Goal: Task Accomplishment & Management: Use online tool/utility

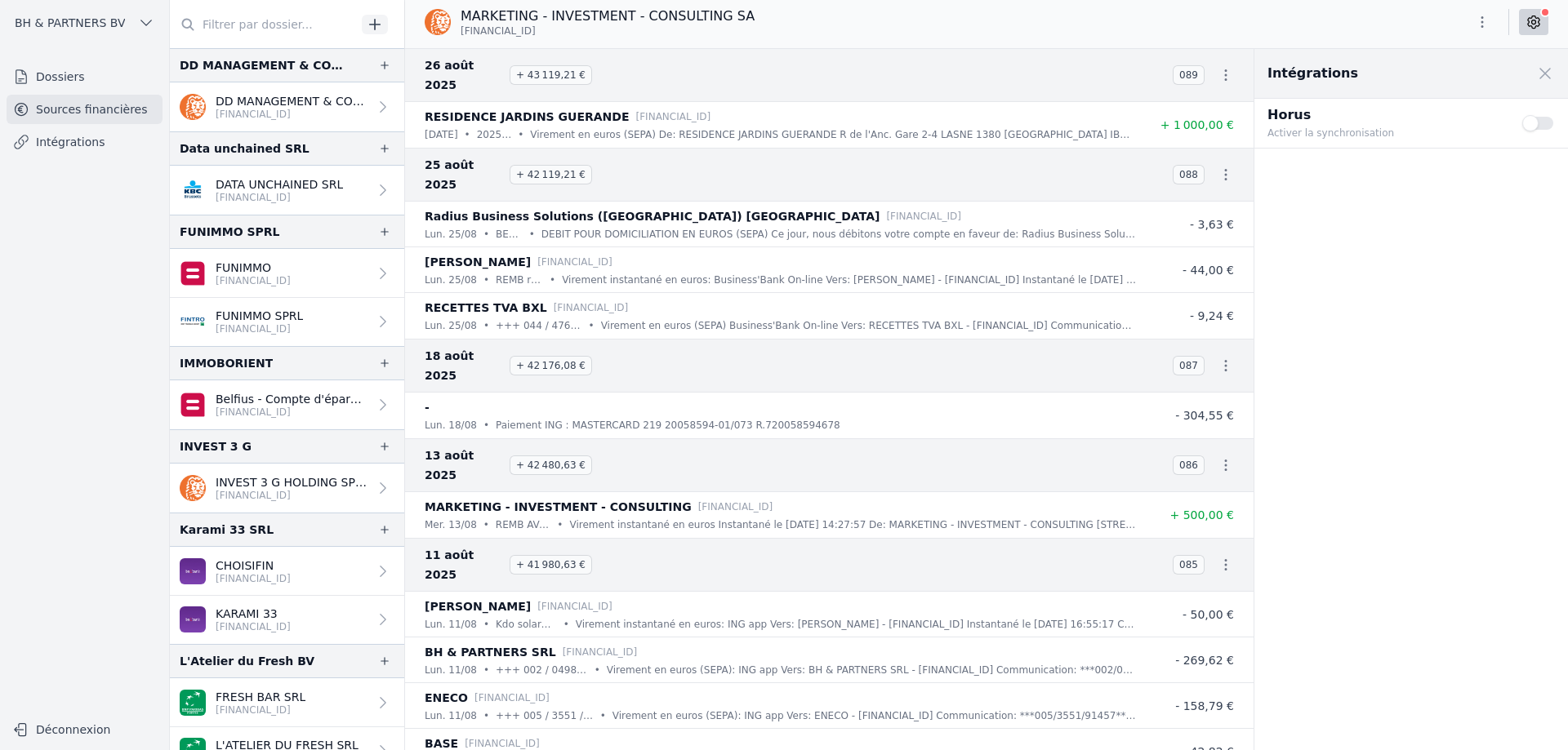
click at [120, 116] on link "Sources financières" at bounding box center [84, 110] width 156 height 29
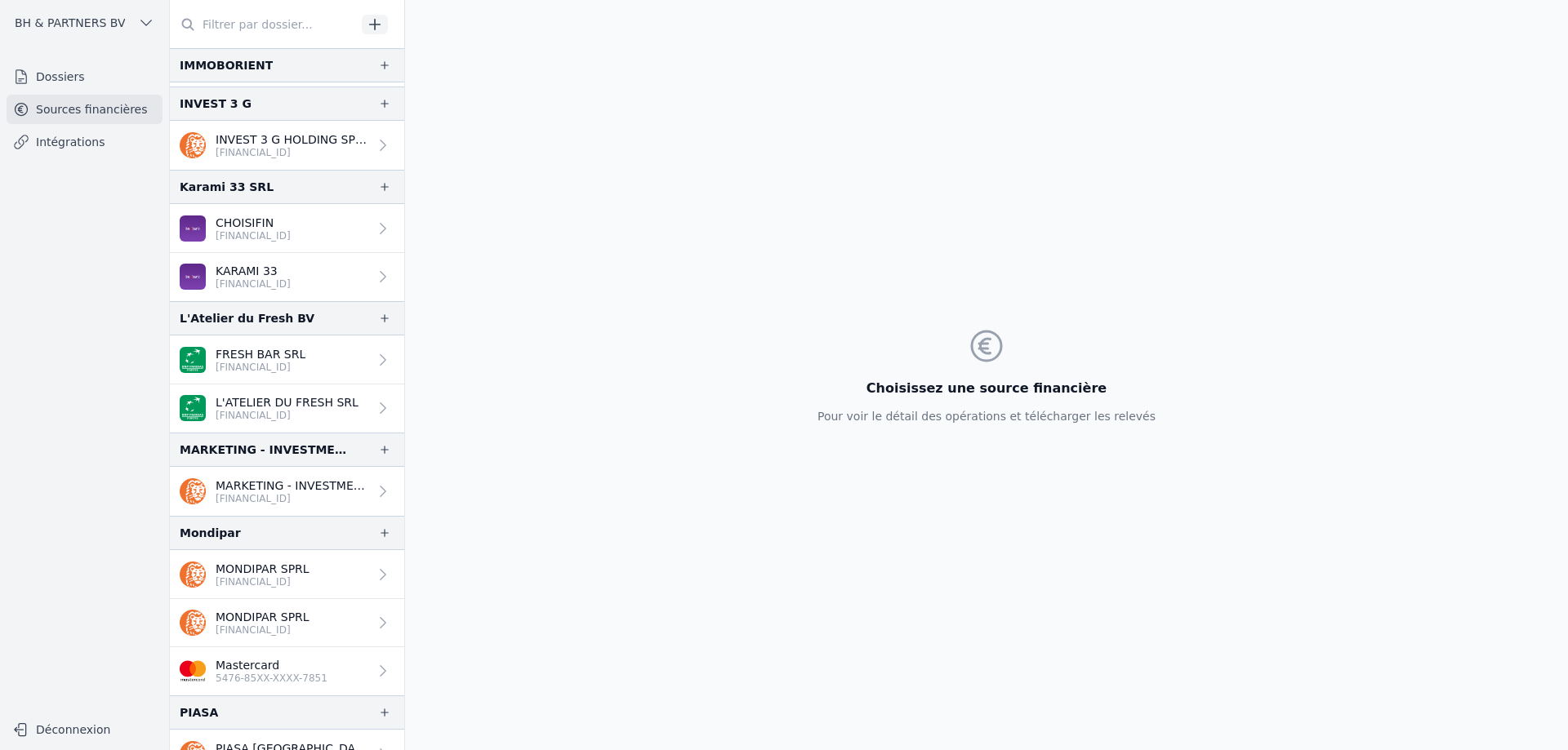
scroll to position [408, 0]
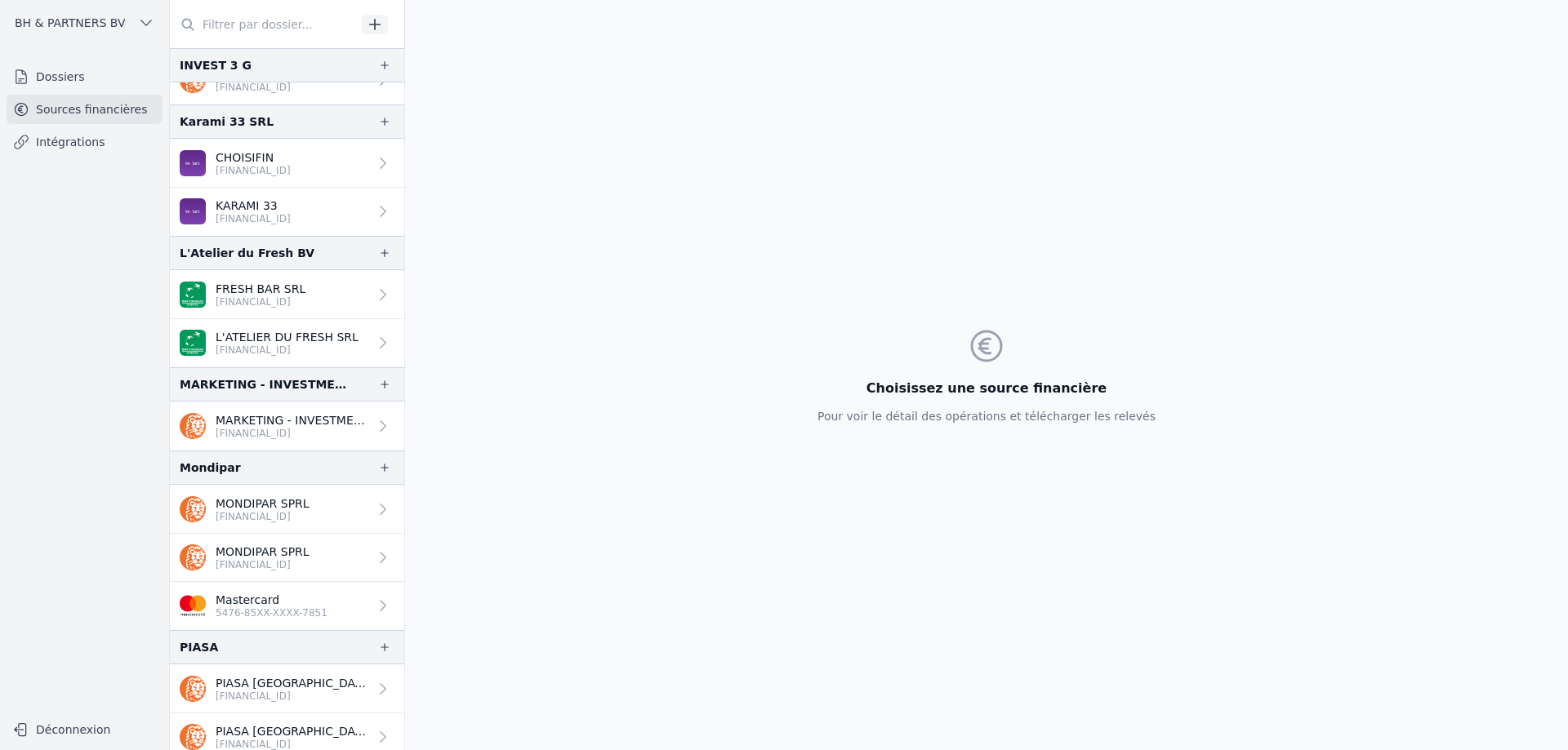
click at [249, 431] on p "[FINANCIAL_ID]" at bounding box center [292, 433] width 153 height 13
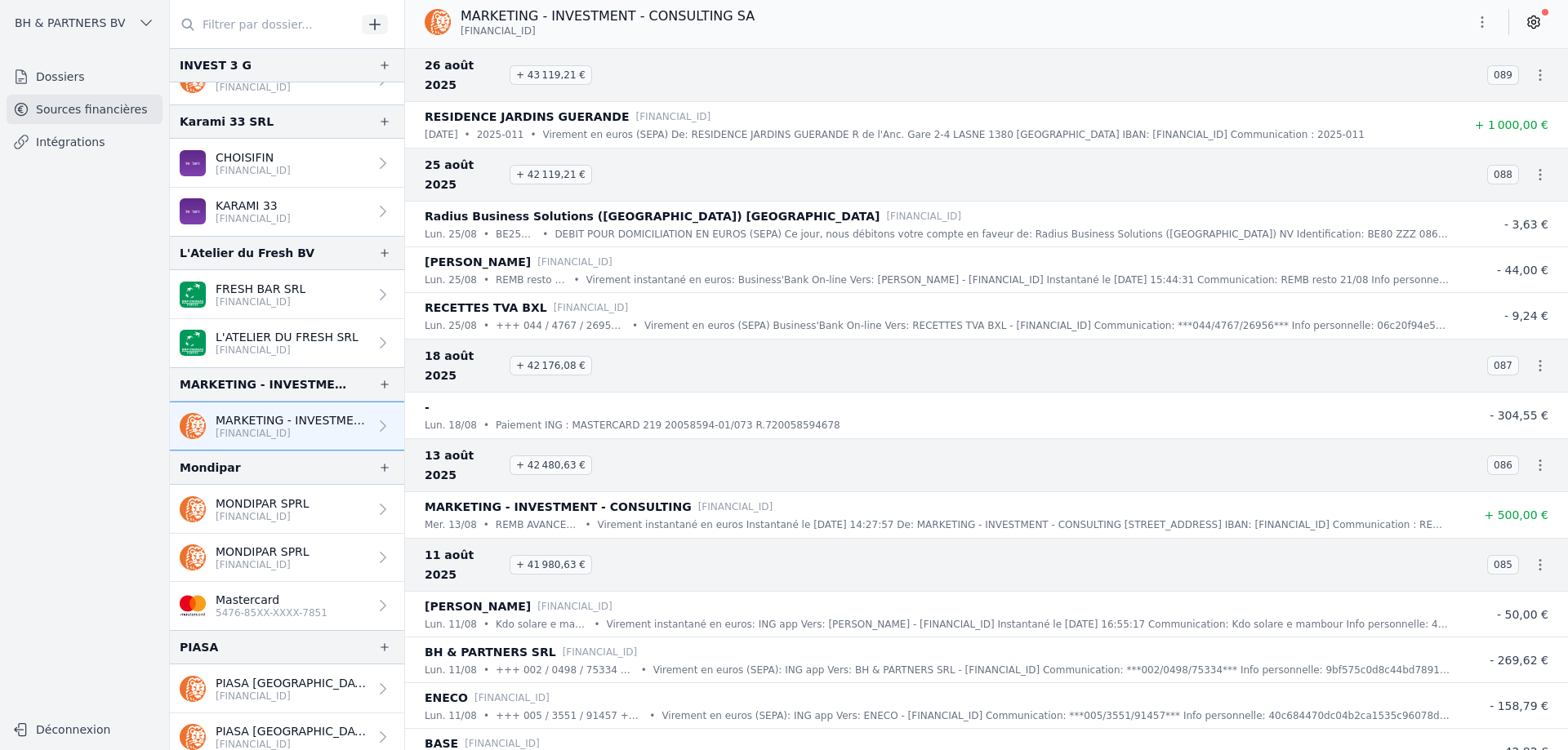
click at [1530, 24] on icon at bounding box center [1533, 22] width 17 height 17
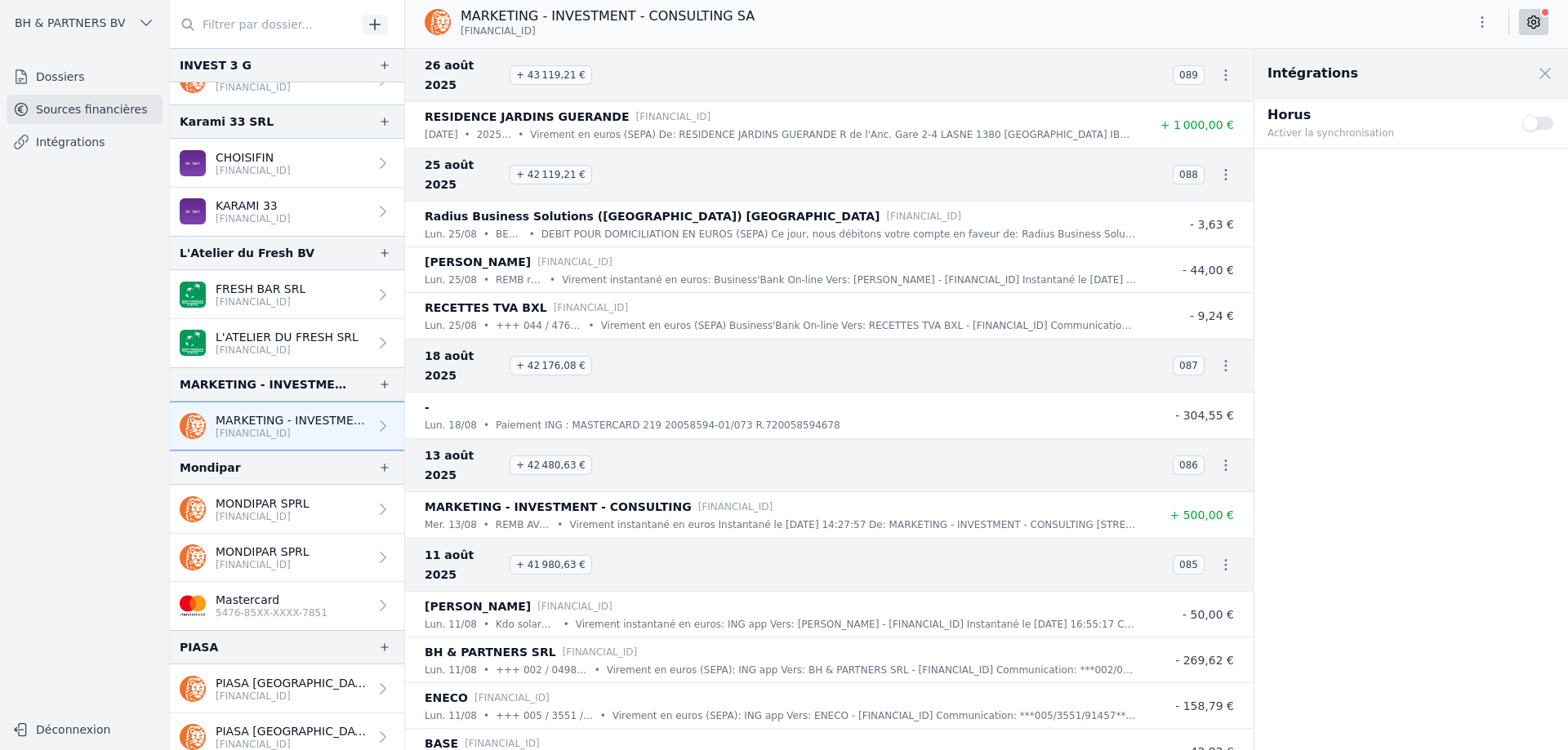
click at [1285, 115] on p "Horus" at bounding box center [1385, 116] width 235 height 20
click at [1533, 120] on button "Use setting" at bounding box center [1538, 123] width 32 height 17
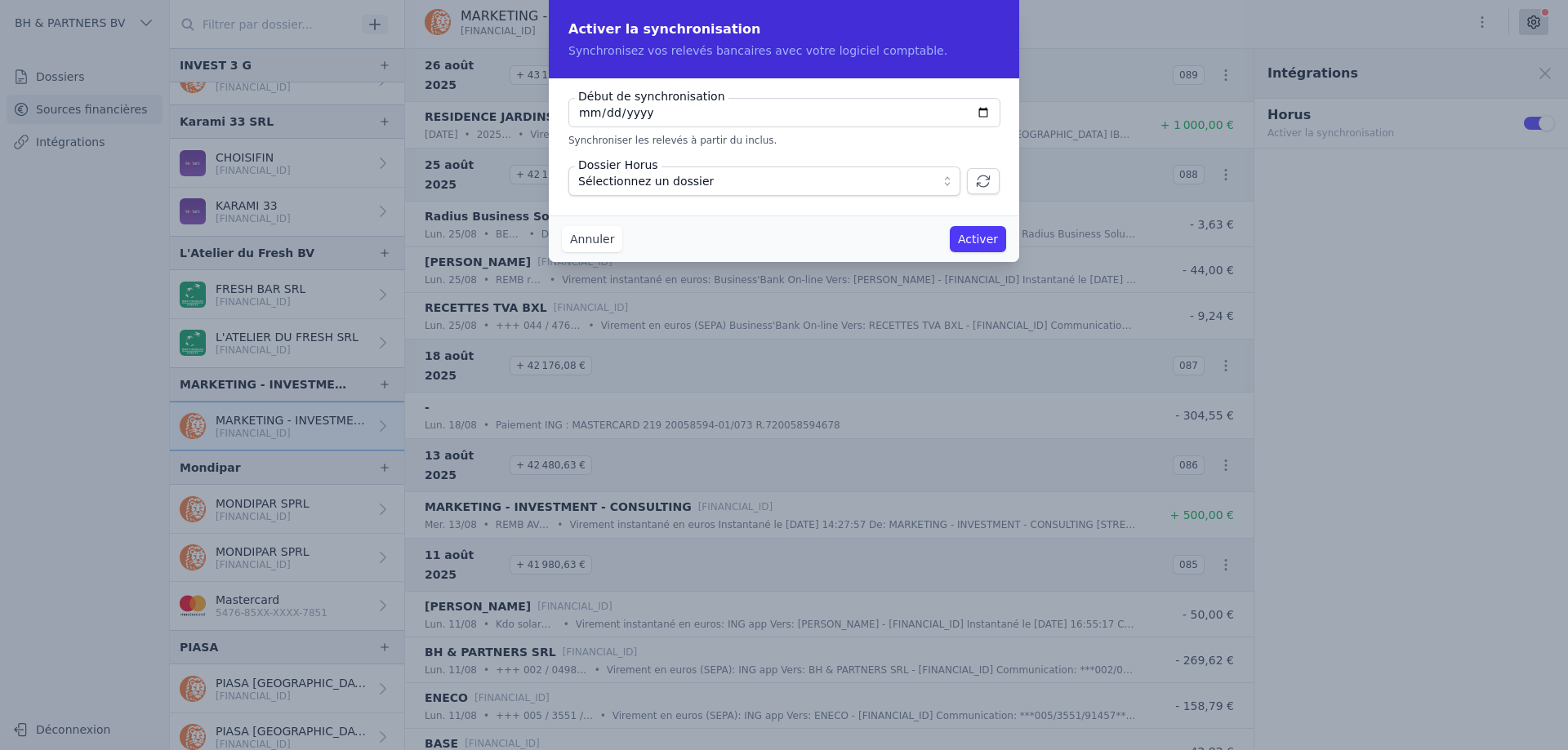
type input "[DATE]"
click at [877, 184] on span "Sélectionnez un dossier" at bounding box center [752, 181] width 350 height 20
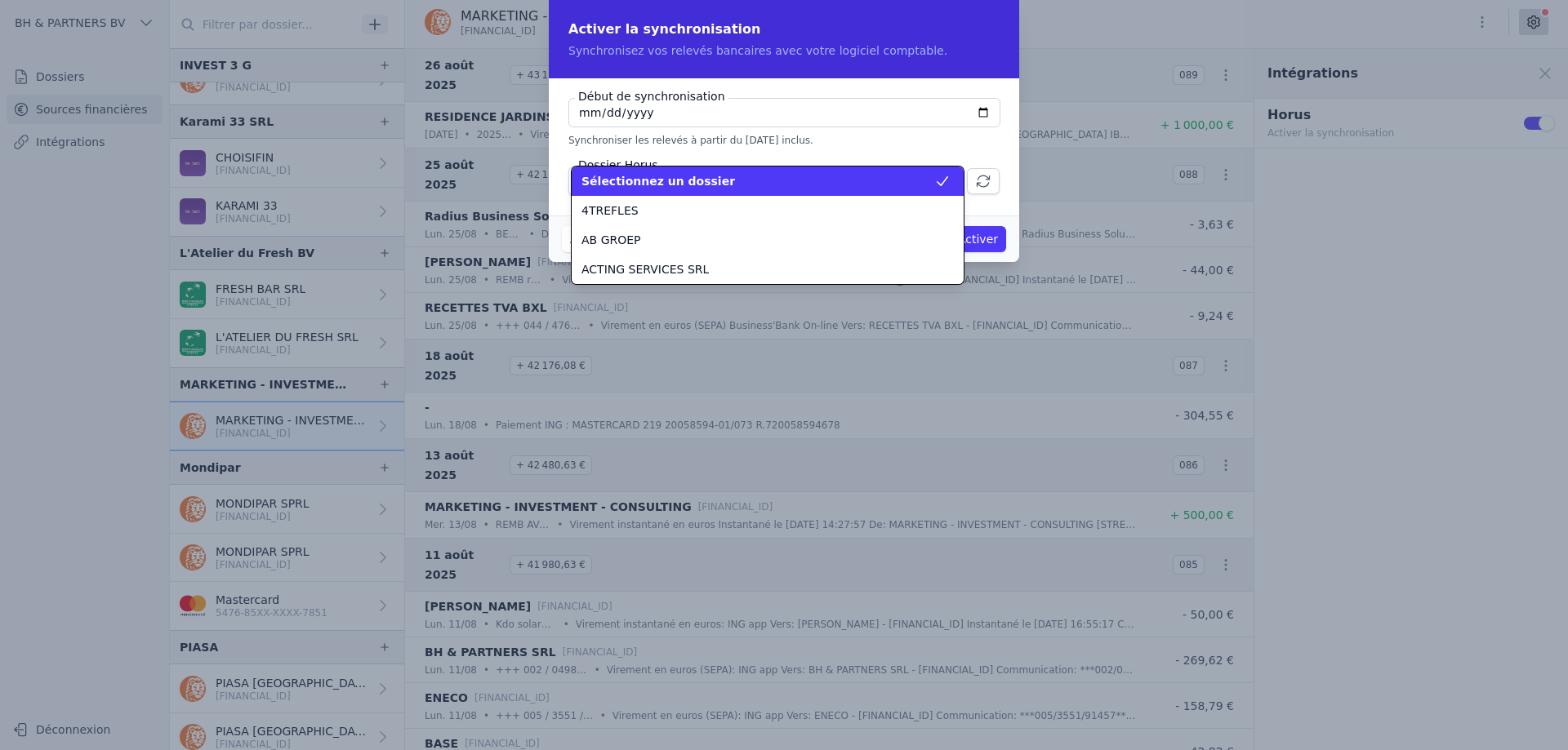
scroll to position [2263, 0]
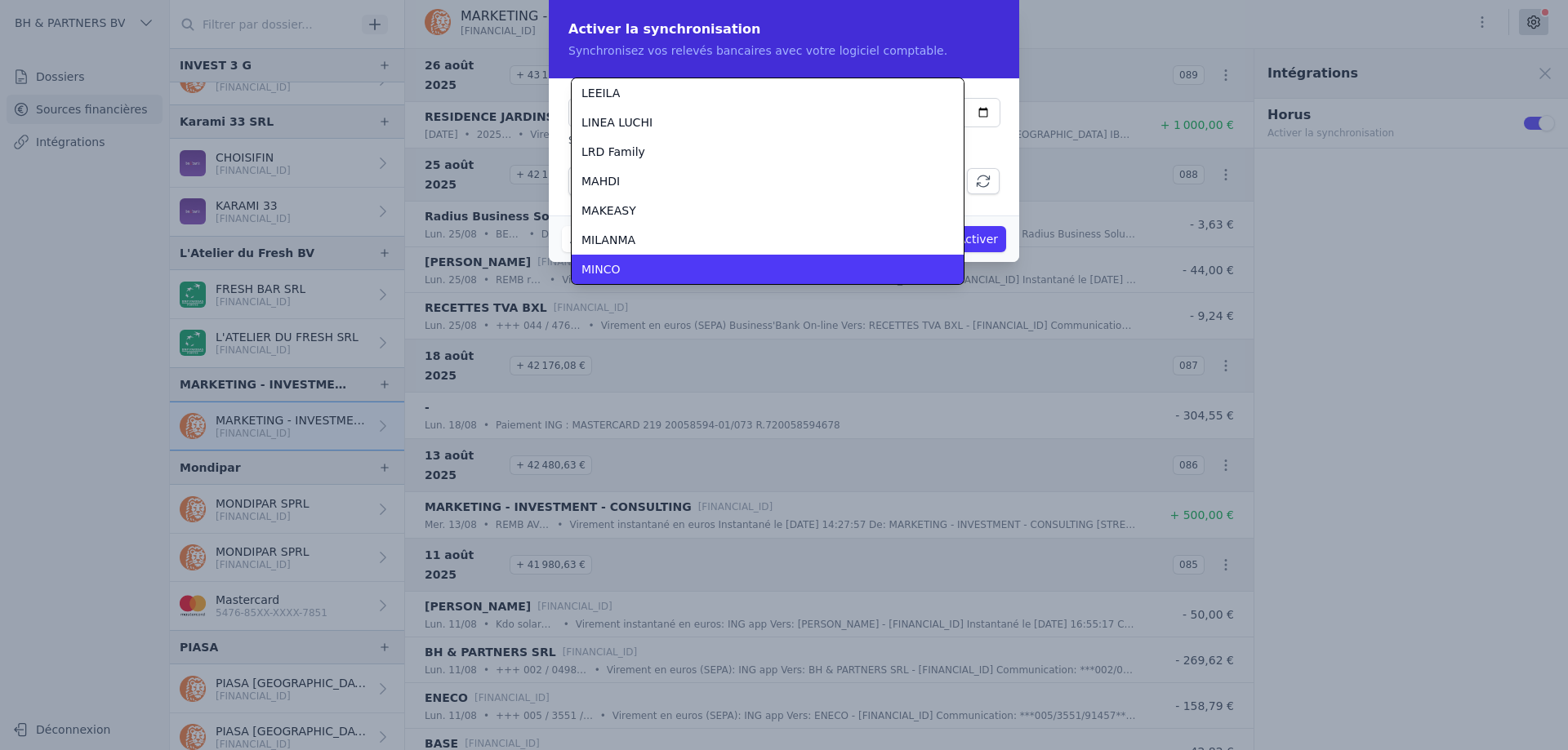
click at [777, 267] on div "MINCO" at bounding box center [758, 269] width 353 height 17
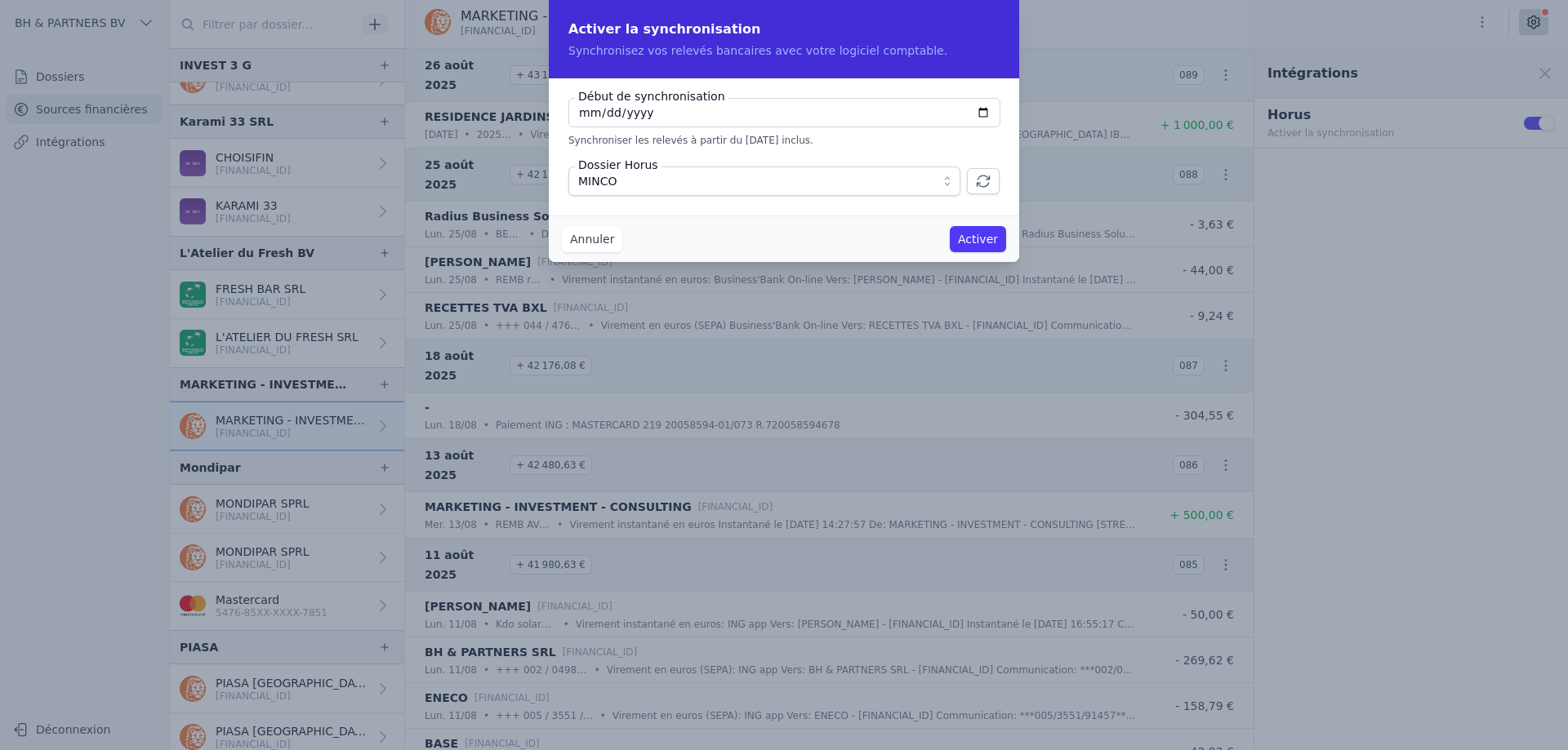
click at [985, 243] on button "Activer" at bounding box center [978, 239] width 57 height 26
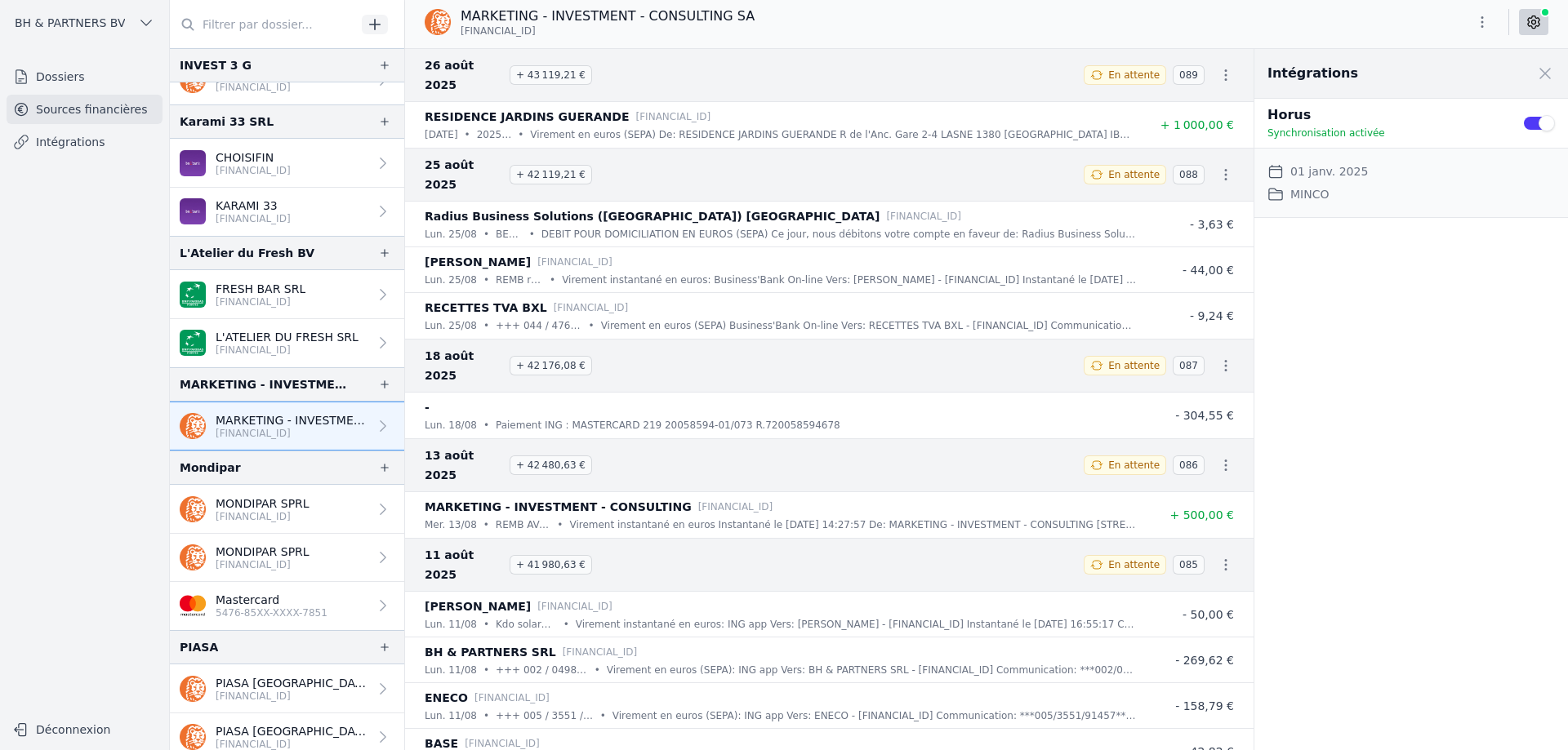
click at [1482, 23] on icon "button" at bounding box center [1482, 23] width 3 height 12
click at [1460, 88] on button "Exporter" at bounding box center [1443, 86] width 118 height 30
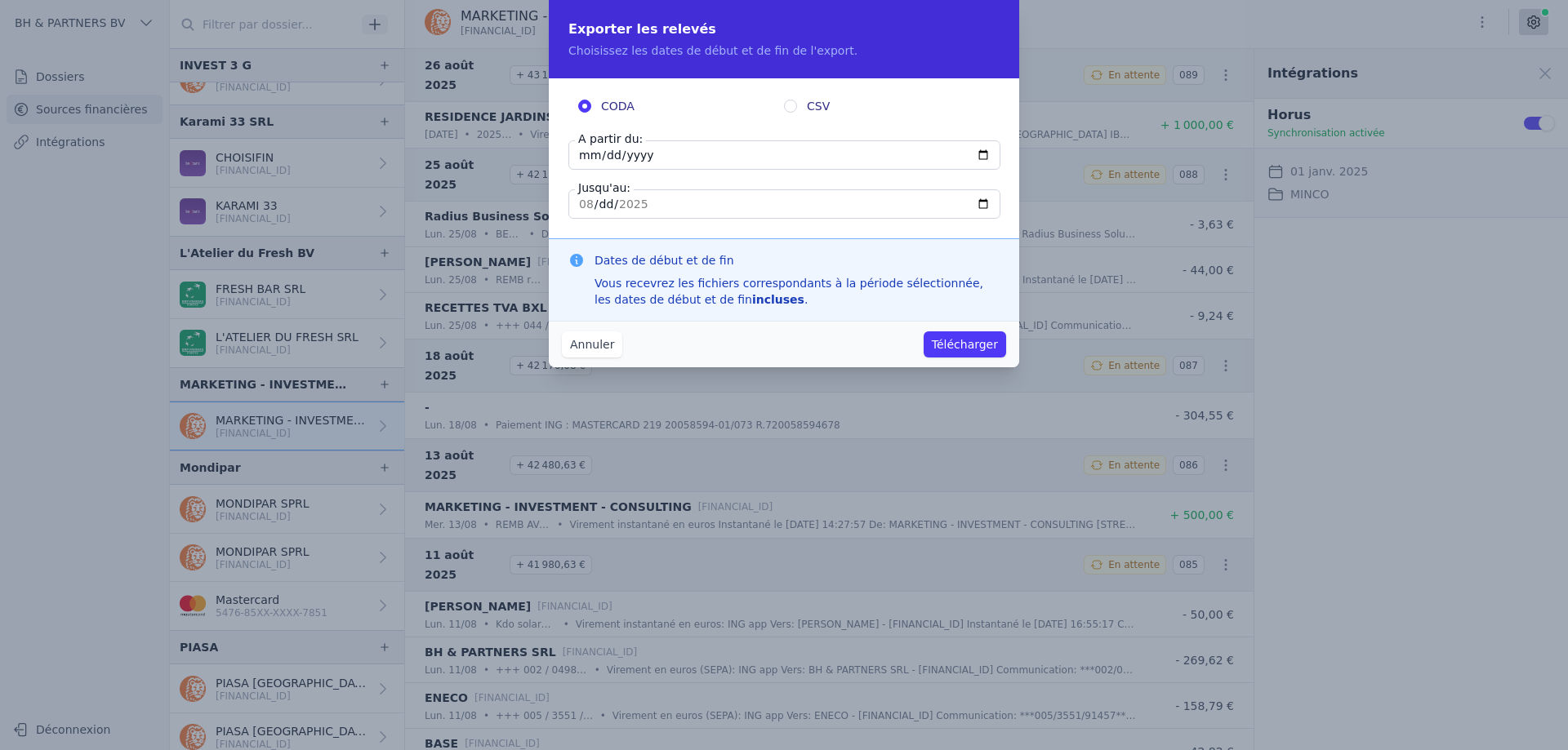
click at [670, 148] on input "[DATE]" at bounding box center [784, 155] width 432 height 29
type input "[DATE]"
click at [987, 347] on button "Télécharger" at bounding box center [965, 345] width 82 height 26
